Goal: Communication & Community: Answer question/provide support

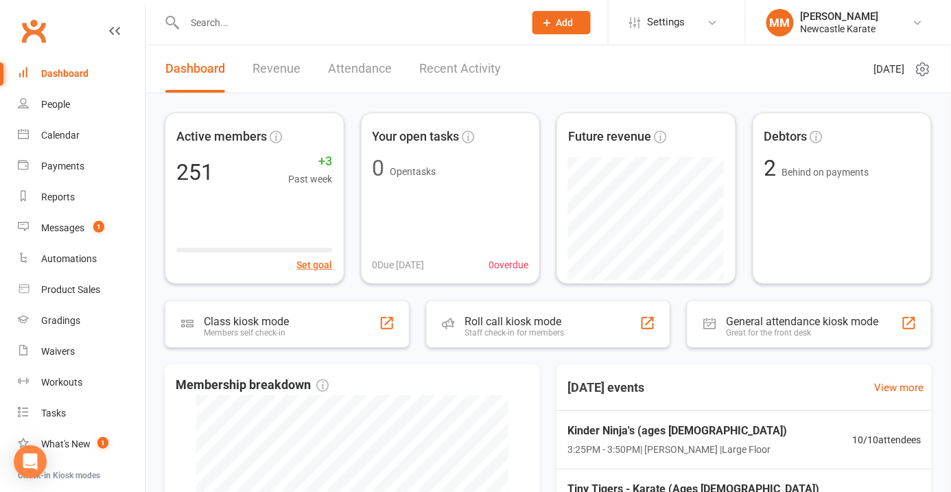
click at [222, 26] on input "text" at bounding box center [348, 22] width 334 height 19
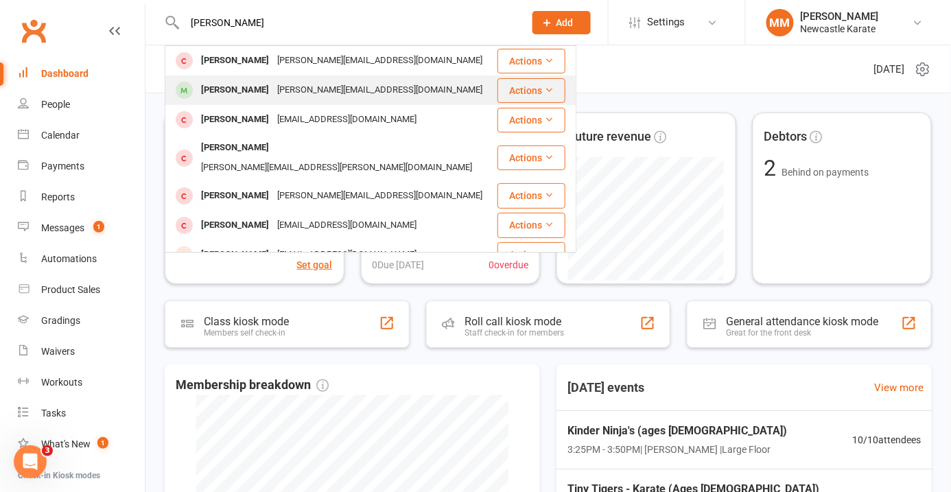
type input "[PERSON_NAME]"
click at [235, 87] on div "[PERSON_NAME]" at bounding box center [235, 90] width 76 height 20
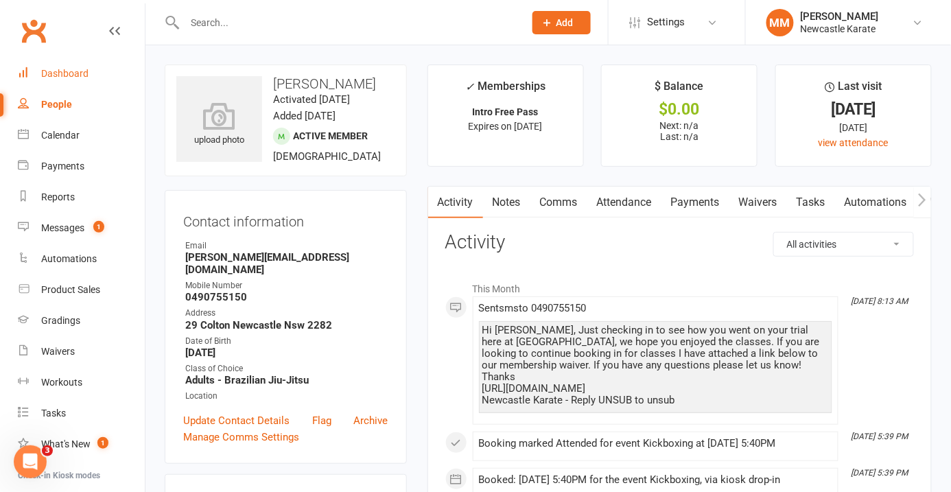
click at [59, 72] on div "Dashboard" at bounding box center [64, 73] width 47 height 11
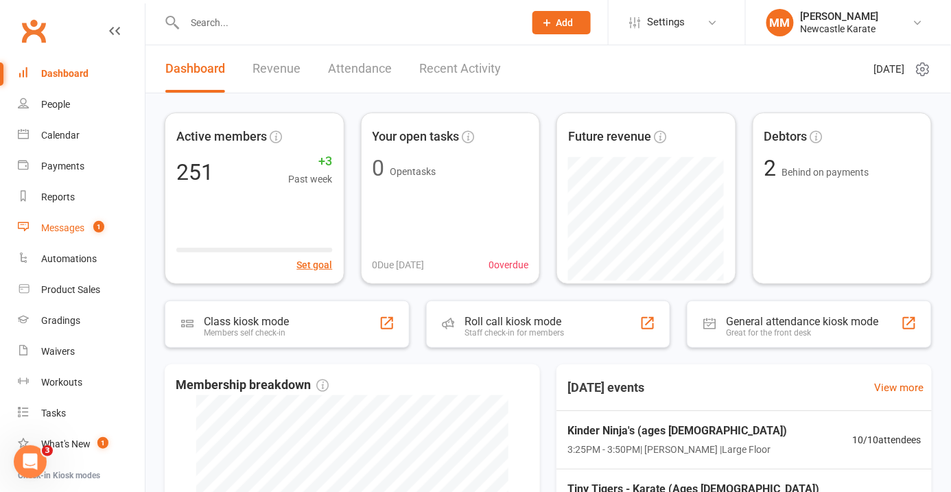
click at [55, 233] on link "Messages 1" at bounding box center [81, 228] width 127 height 31
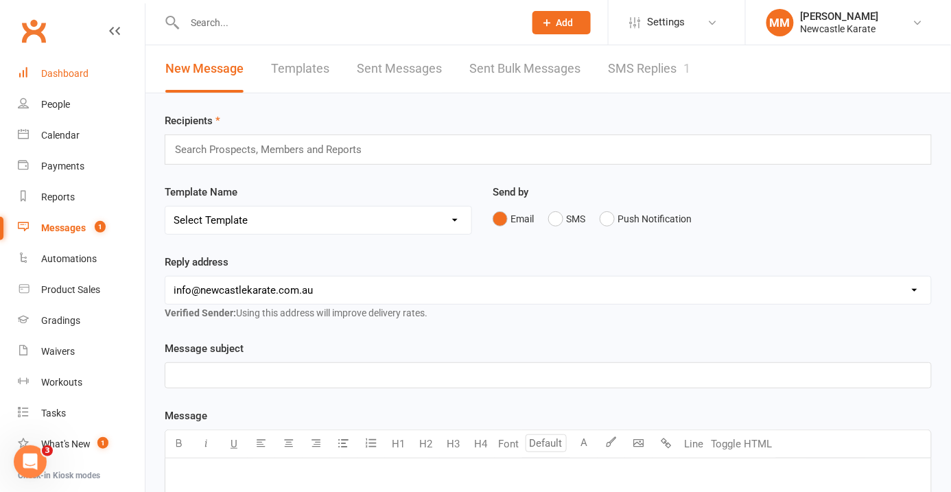
click at [67, 66] on link "Dashboard" at bounding box center [81, 73] width 127 height 31
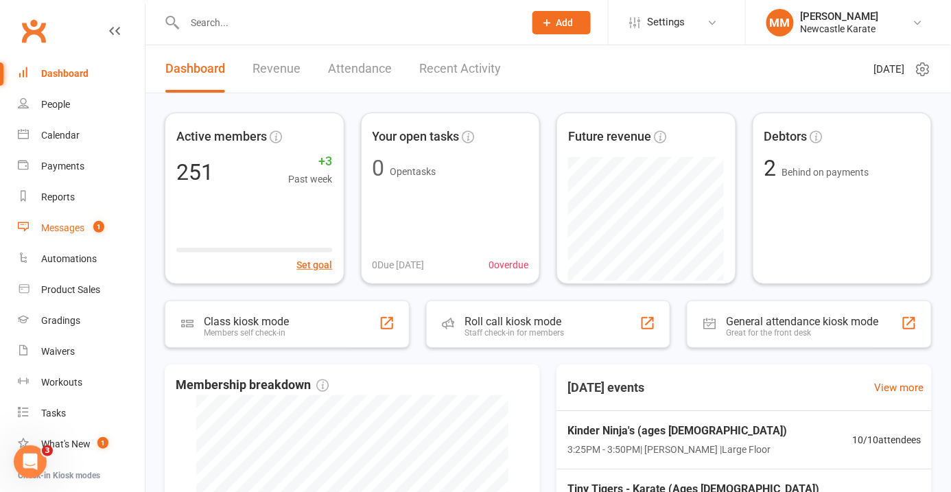
click at [84, 230] on div "Messages" at bounding box center [62, 227] width 43 height 11
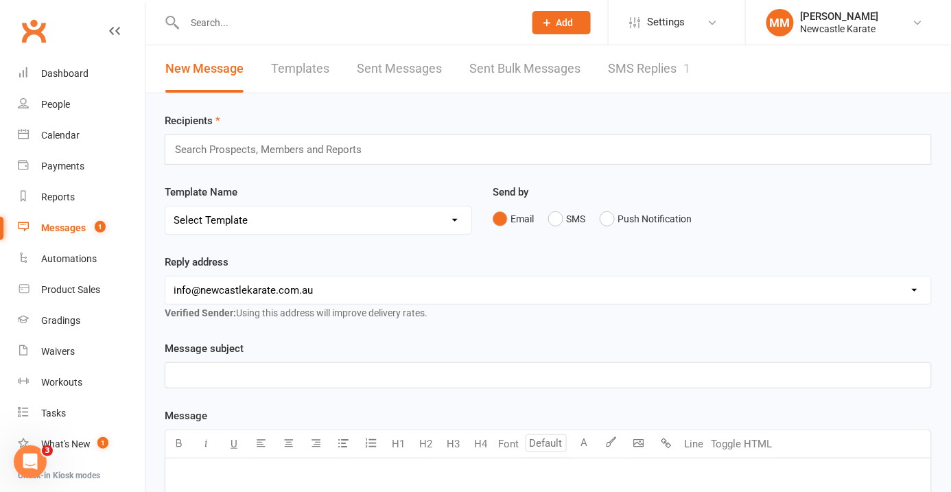
click at [86, 224] on link "Messages 1" at bounding box center [81, 228] width 127 height 31
click at [645, 62] on link "SMS Replies 1" at bounding box center [649, 68] width 82 height 47
